Goal: Transaction & Acquisition: Purchase product/service

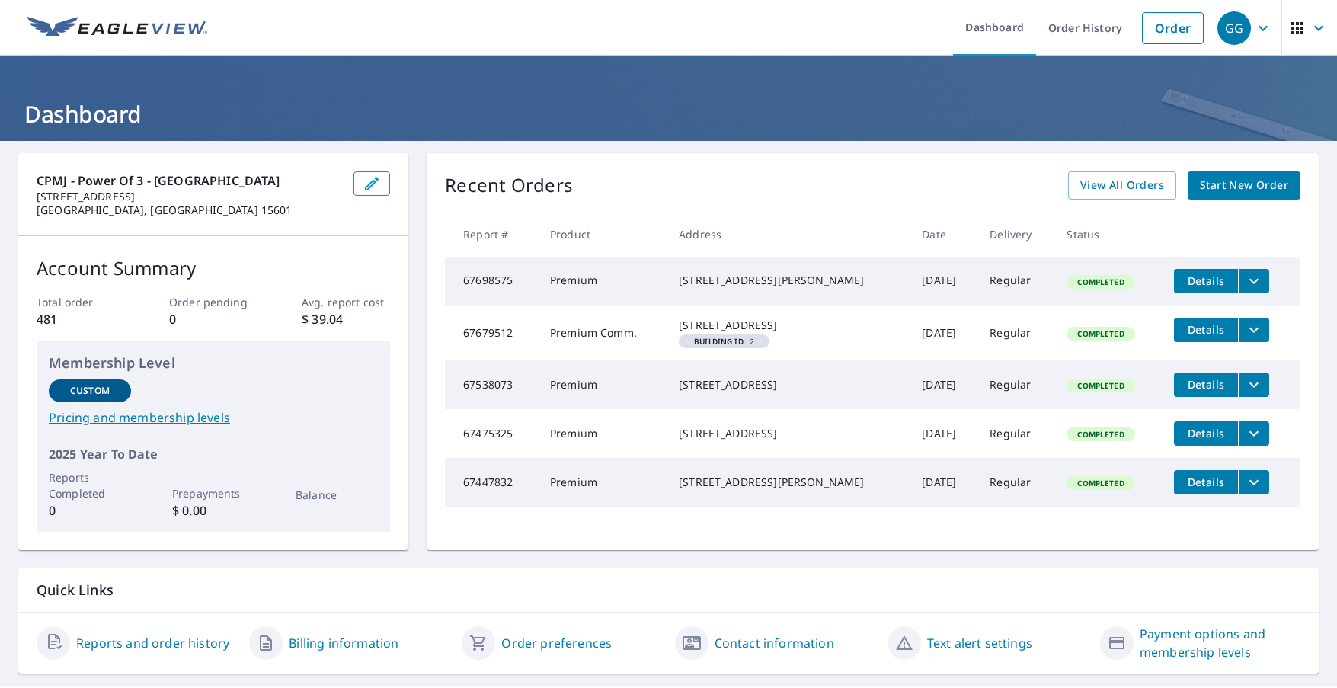
click at [1219, 187] on span "Start New Order" at bounding box center [1244, 185] width 88 height 19
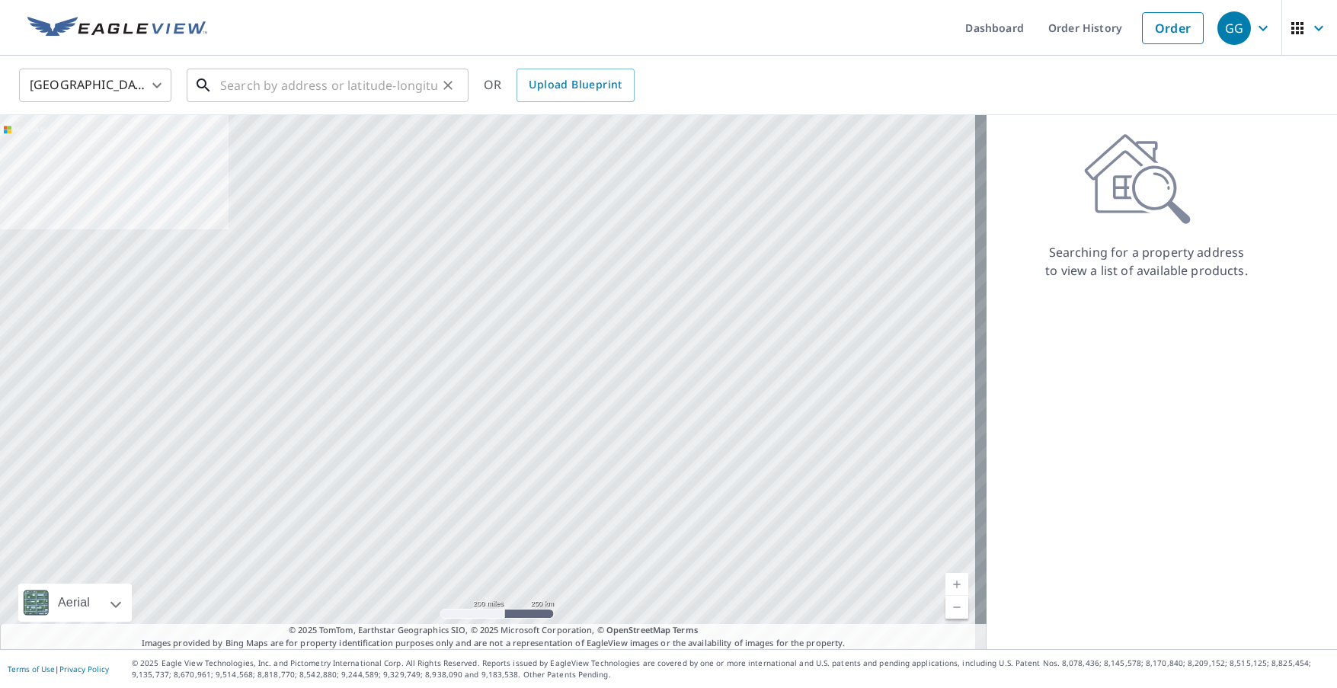
click at [350, 88] on input "text" at bounding box center [328, 85] width 217 height 43
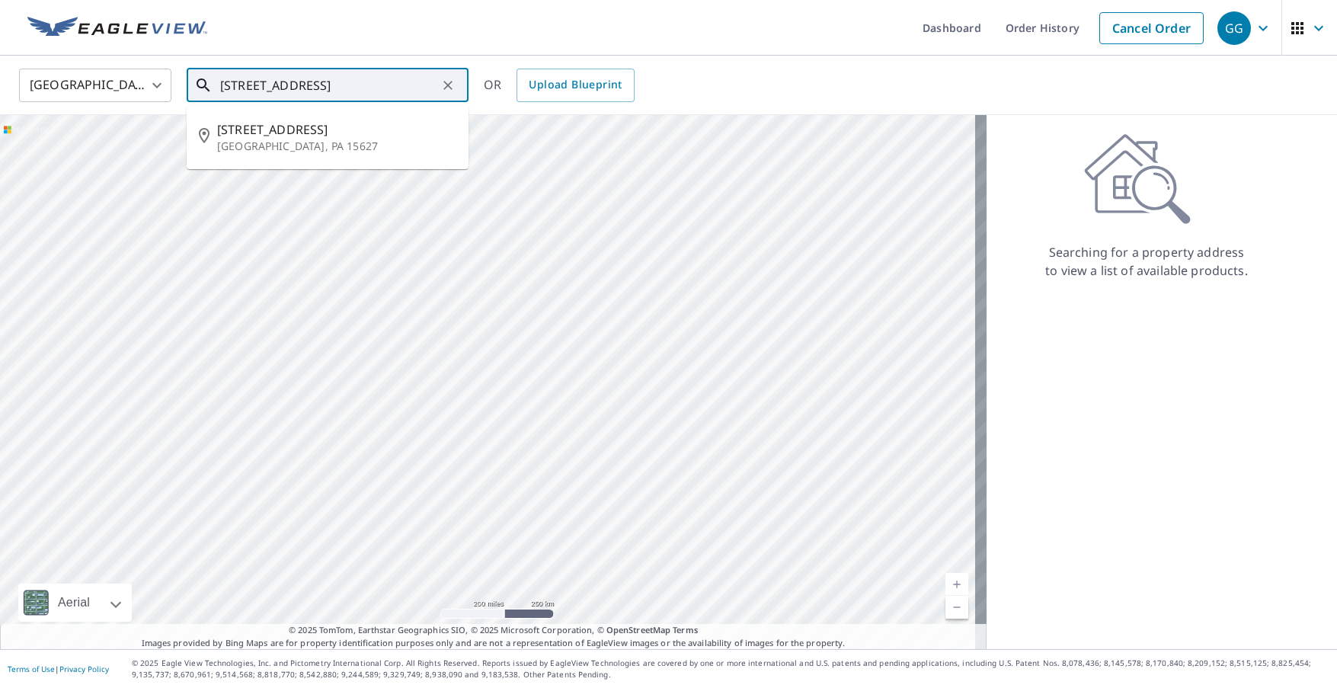
scroll to position [0, 4]
type input "[STREET_ADDRESS]"
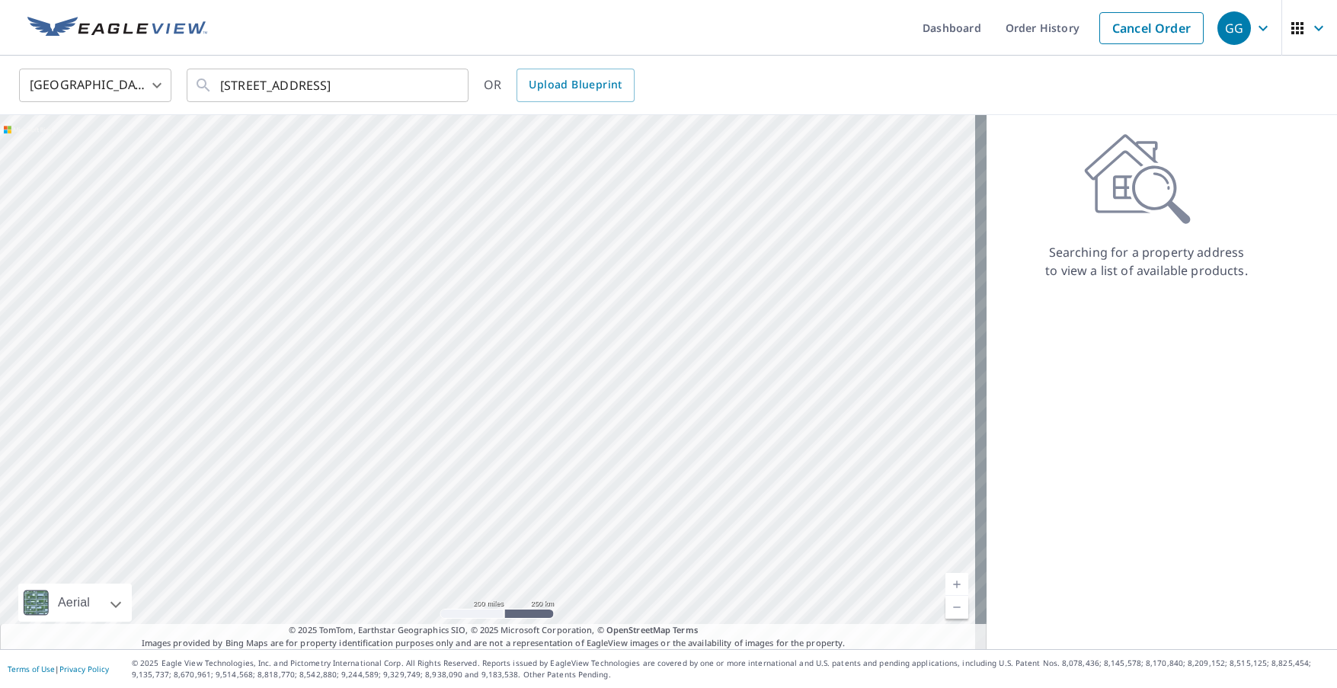
scroll to position [0, 0]
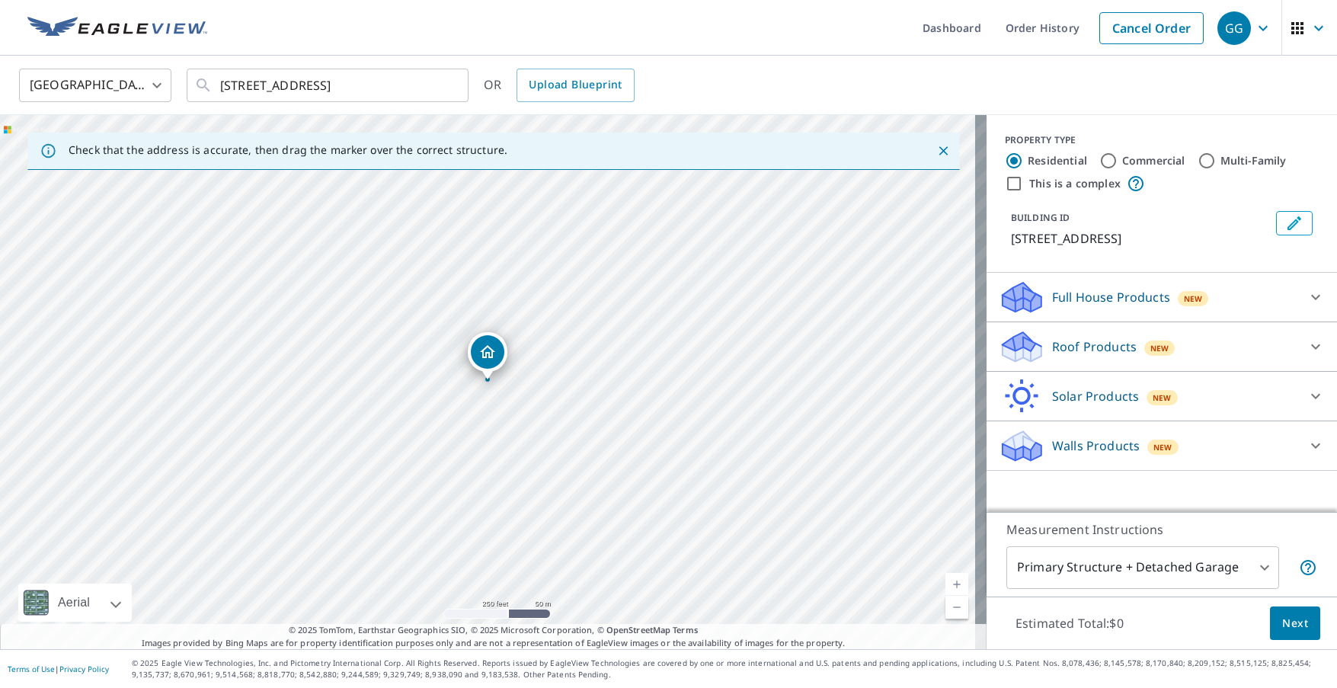
click at [1167, 347] on div "Roof Products New" at bounding box center [1148, 347] width 299 height 36
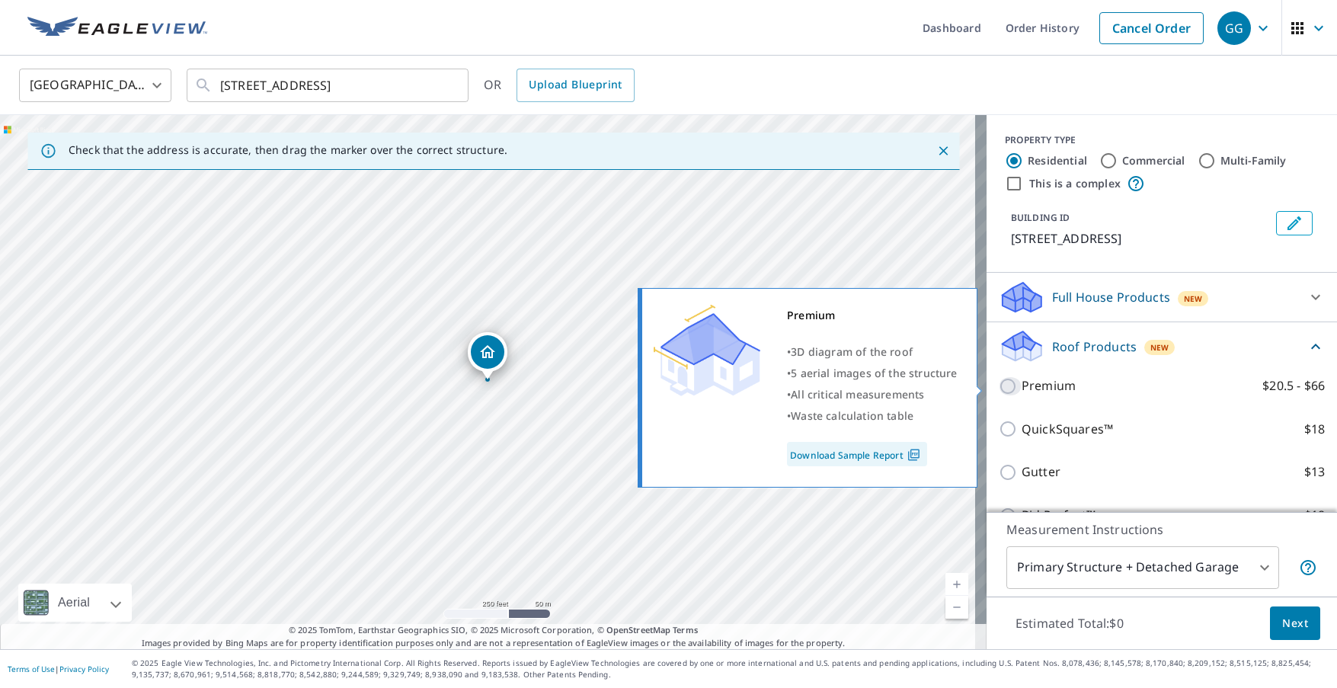
click at [999, 389] on input "Premium $20.5 - $66" at bounding box center [1010, 386] width 23 height 18
checkbox input "true"
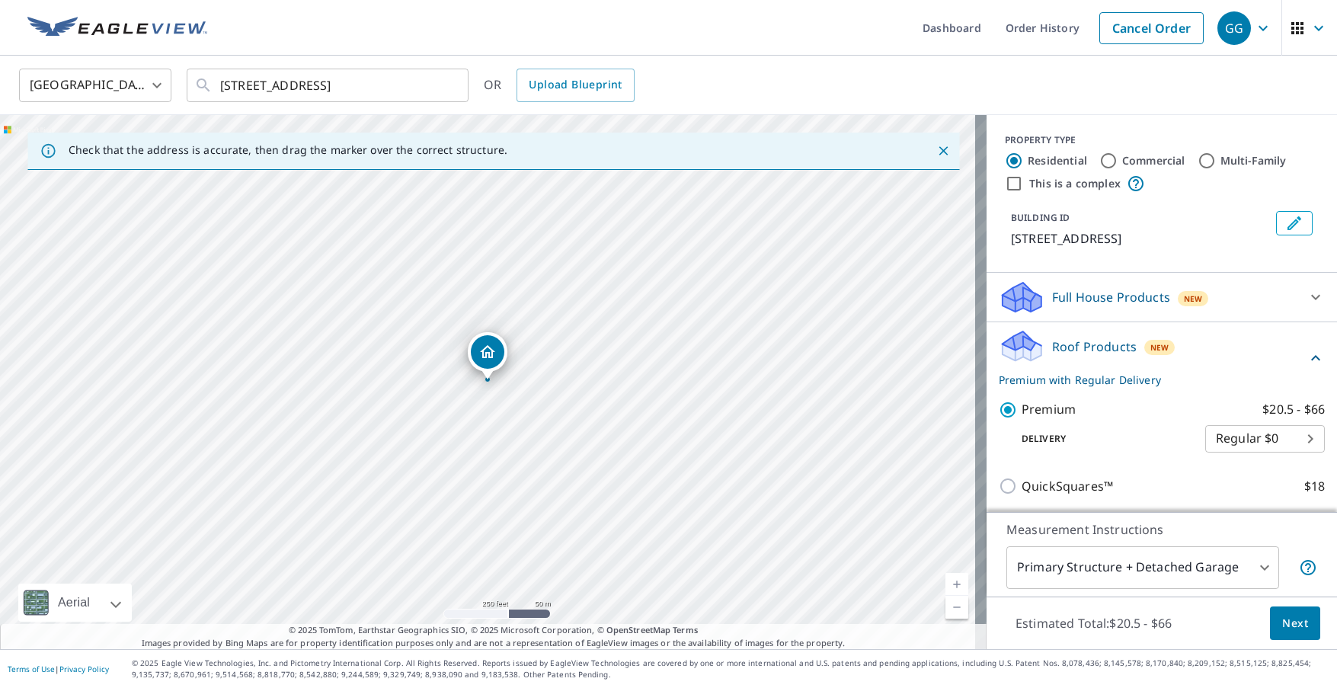
click at [1287, 623] on span "Next" at bounding box center [1295, 623] width 26 height 19
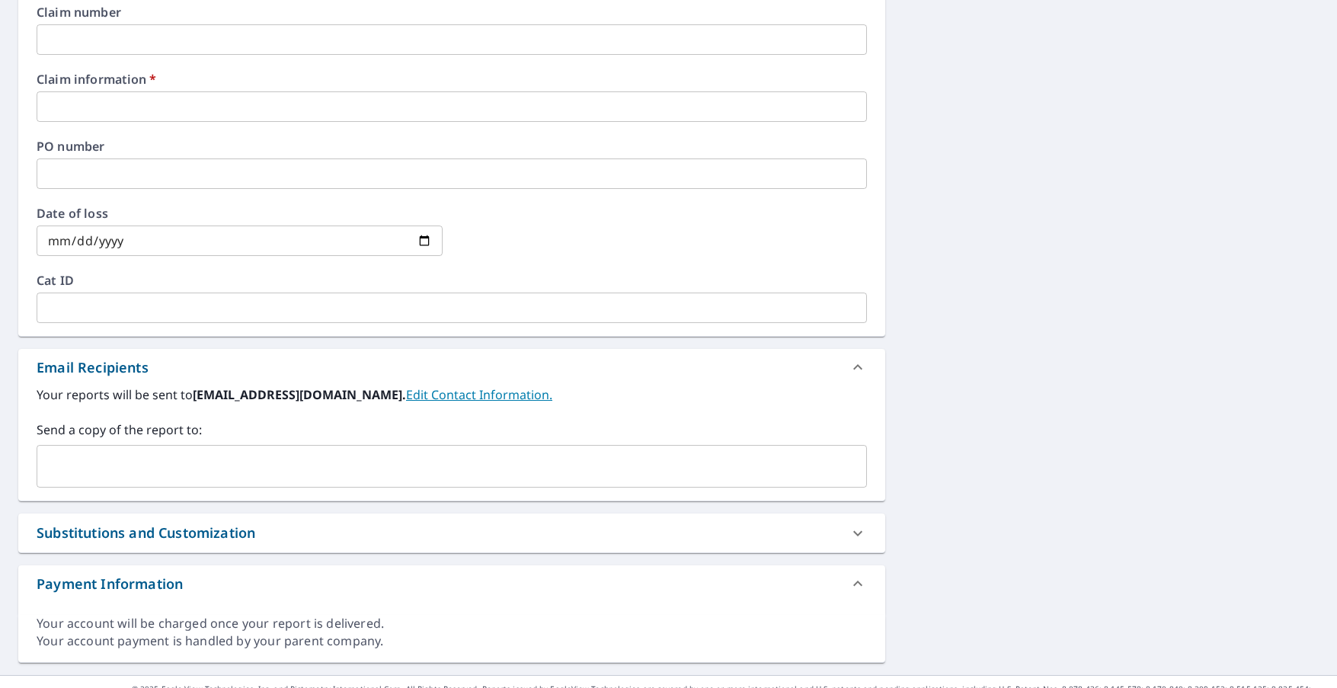
scroll to position [609, 0]
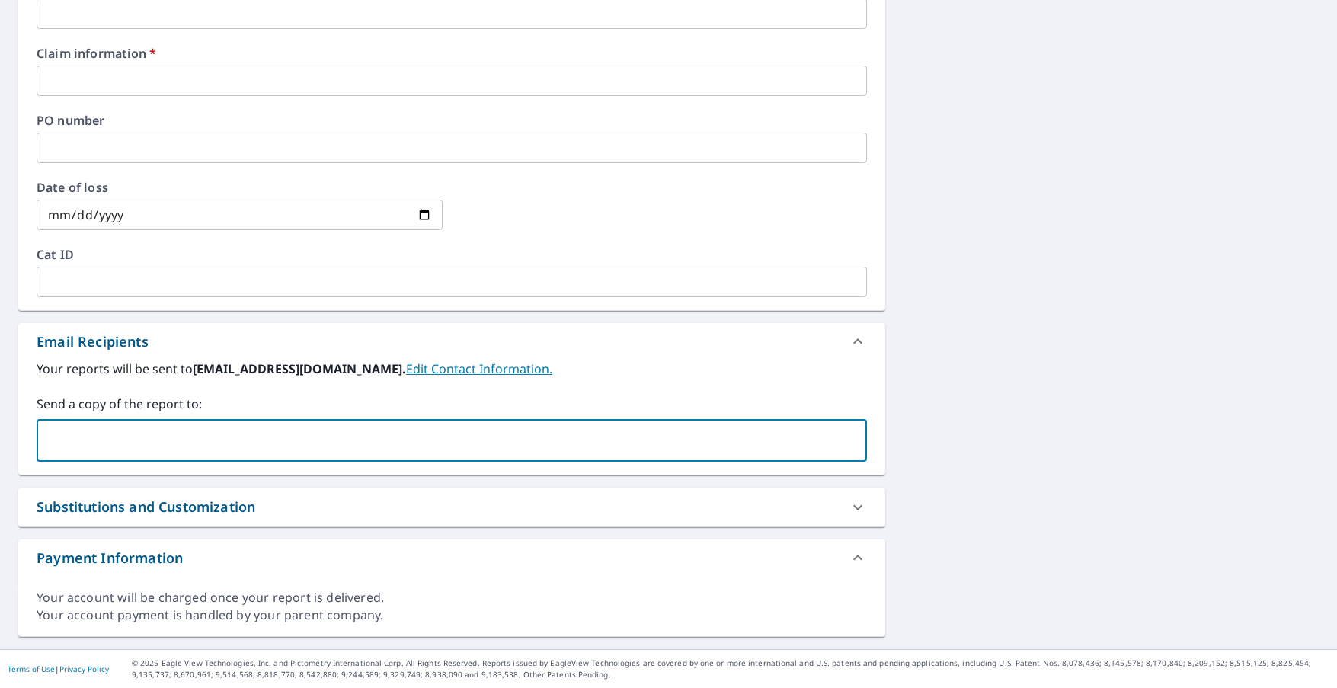
click at [219, 440] on input "text" at bounding box center [440, 440] width 794 height 29
type input "[PERSON_NAME][EMAIL_ADDRESS][PERSON_NAME][DOMAIN_NAME]"
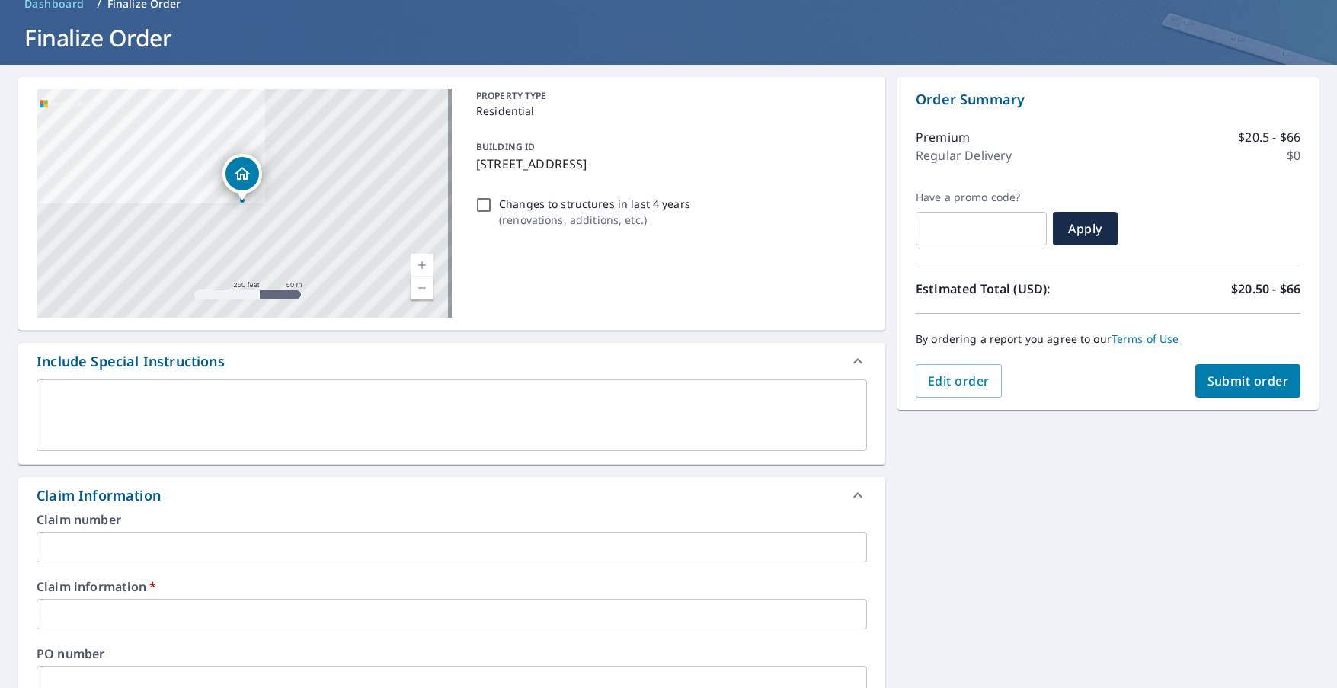
scroll to position [0, 0]
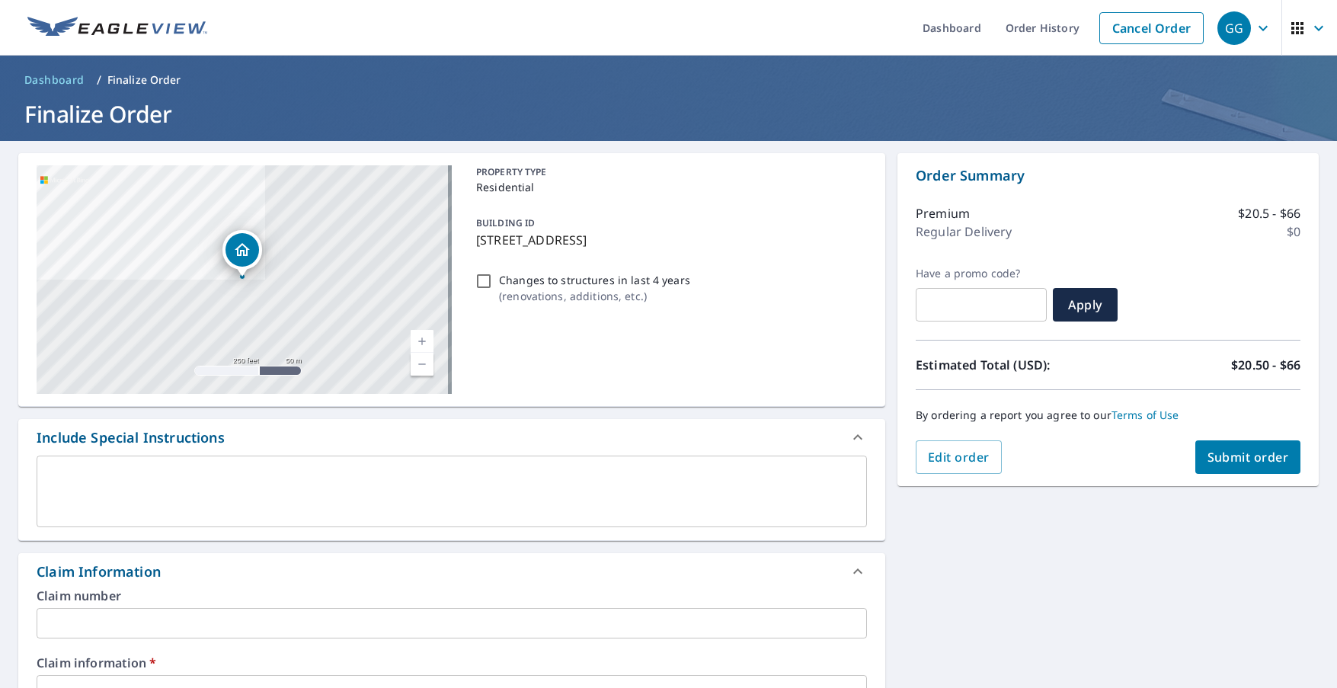
click at [1224, 460] on span "Submit order" at bounding box center [1248, 457] width 82 height 17
click at [1247, 452] on span "Submit order" at bounding box center [1248, 457] width 82 height 17
checkbox input "true"
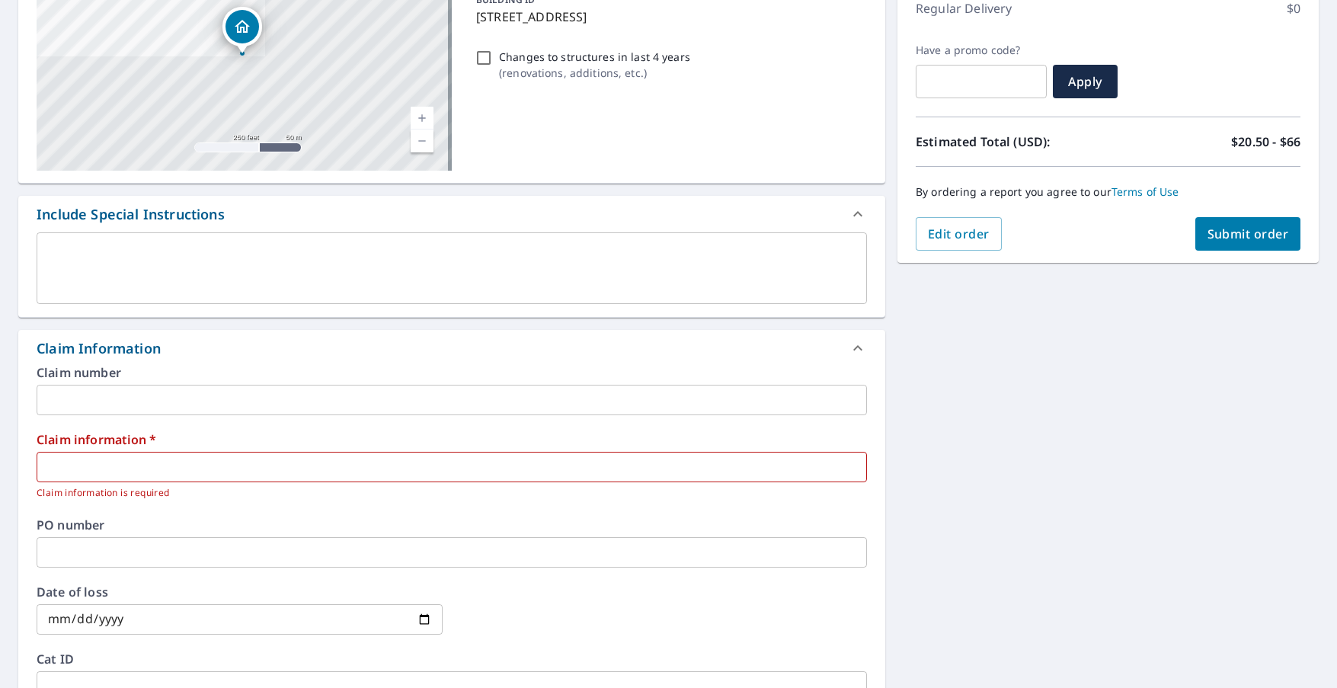
scroll to position [229, 0]
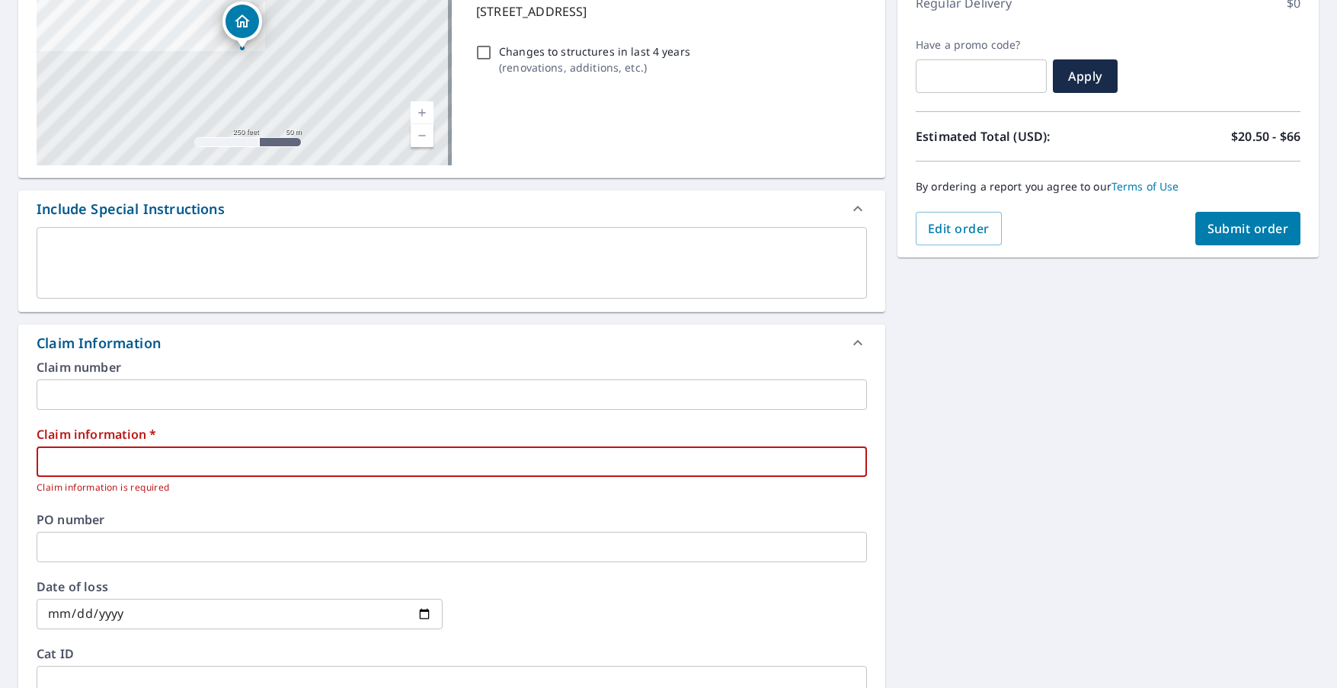
click at [221, 459] on input "text" at bounding box center [452, 461] width 830 height 30
type input "no claim, re-roof"
click at [1227, 225] on span "Submit order" at bounding box center [1248, 228] width 82 height 17
checkbox input "true"
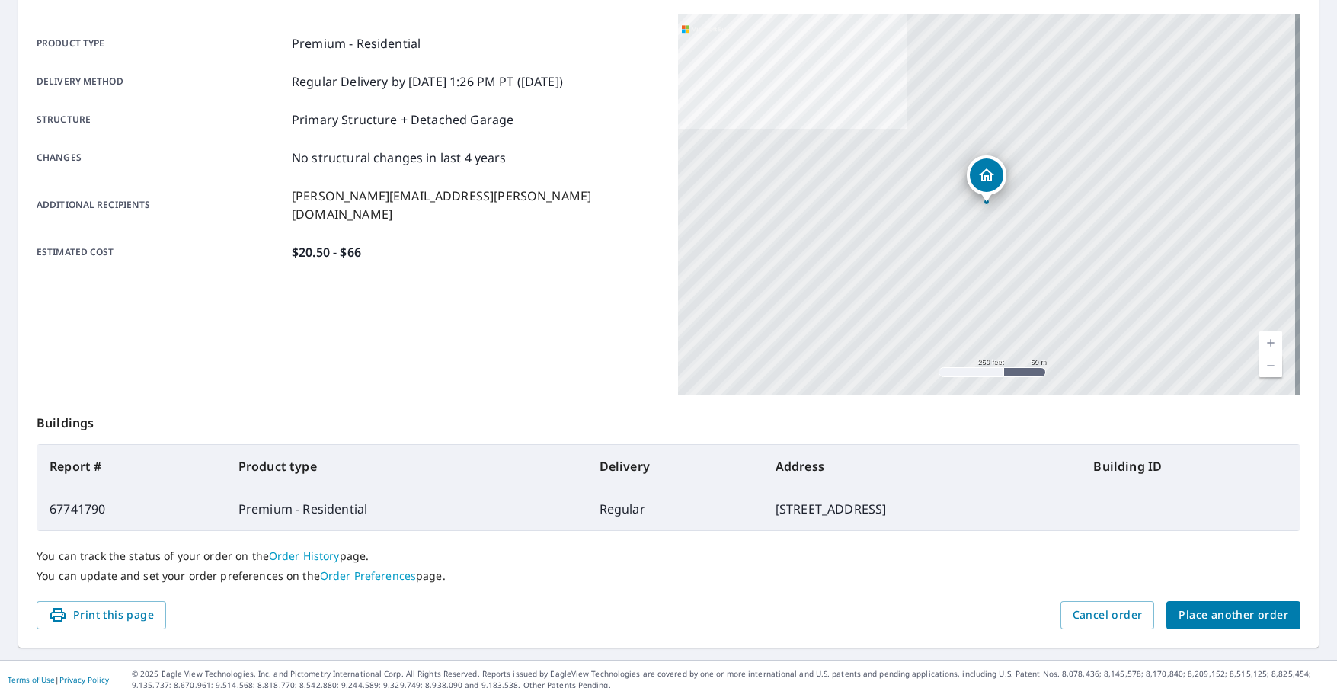
scroll to position [209, 0]
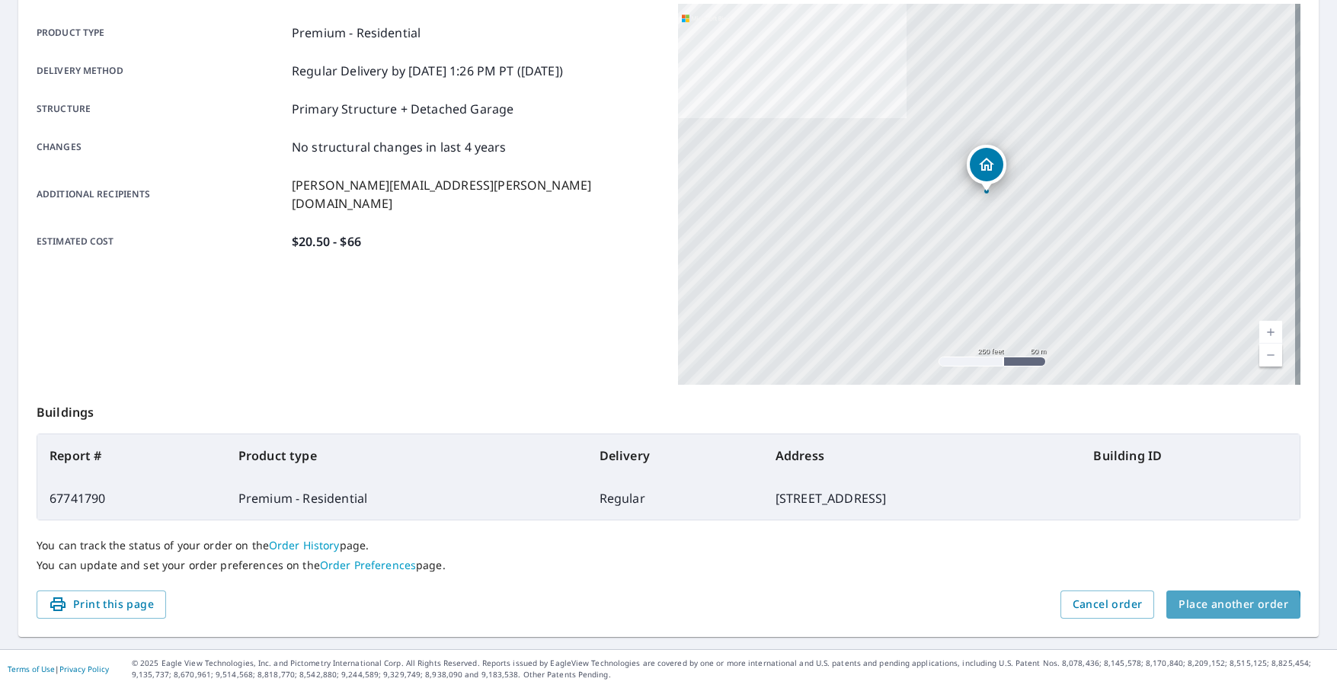
click at [1196, 612] on span "Place another order" at bounding box center [1233, 604] width 110 height 19
